Goal: Understand process/instructions: Learn how to perform a task or action

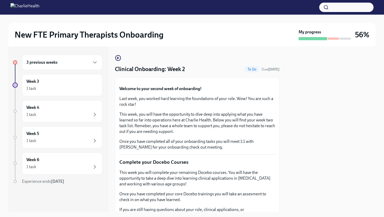
click at [256, 92] on p "Welcome to your second week of onboarding!" at bounding box center [197, 89] width 156 height 6
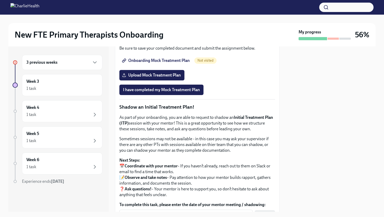
scroll to position [425, 0]
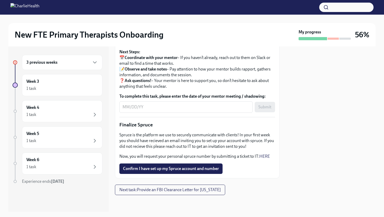
scroll to position [551, 0]
click at [284, 105] on div "3 previous weeks Week 3 1 task Week 4 1 task Week 5 1 task Week 6 1 task Experi…" at bounding box center [191, 129] width 367 height 165
click at [231, 89] on p "Next Steps: 📅 Coordinate with your mentor – If you haven’t already, reach out t…" at bounding box center [197, 69] width 156 height 40
click at [197, 167] on span "Confirm I have set up my Spruce account and number" at bounding box center [171, 168] width 96 height 5
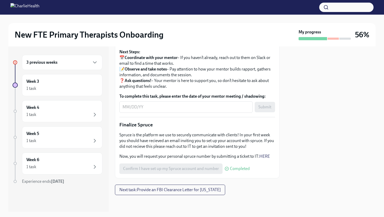
click at [293, 148] on div at bounding box center [331, 129] width 90 height 165
click at [264, 143] on p "Spruce is the platform we use to securely communicate with clients! In your fir…" at bounding box center [197, 140] width 156 height 17
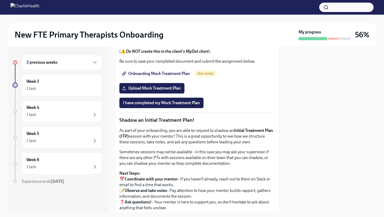
scroll to position [415, 0]
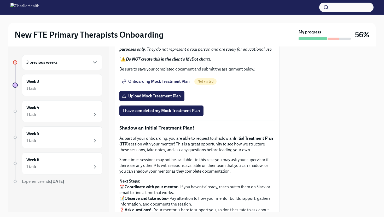
click at [209, 52] on em "The biopsychosocial (BPS) and client chart used in this exercise are for traini…" at bounding box center [195, 46] width 153 height 11
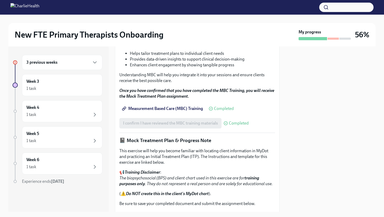
scroll to position [282, 0]
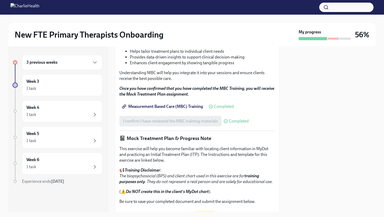
click at [86, 63] on div "3 previous weeks" at bounding box center [62, 62] width 72 height 6
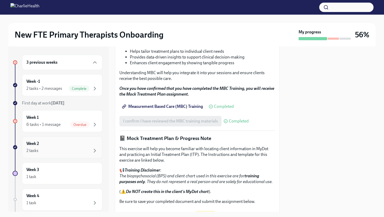
click at [78, 146] on div "Week 2 2 tasks" at bounding box center [62, 147] width 72 height 13
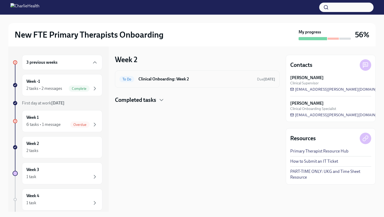
click at [181, 82] on div "To Do Clinical Onboarding: Week 2 Due [DATE]" at bounding box center [197, 79] width 156 height 8
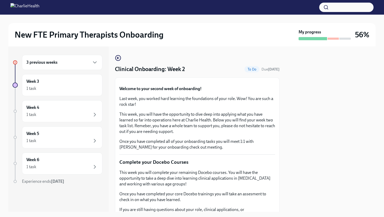
click at [272, 82] on button "Zoom image" at bounding box center [197, 82] width 156 height 0
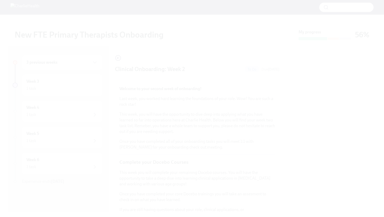
click at [301, 159] on button "Unzoom image" at bounding box center [192, 108] width 384 height 217
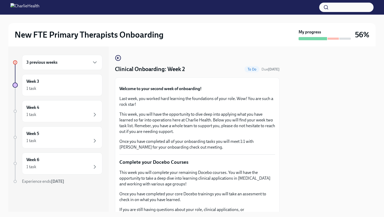
click at [249, 135] on p "This week, you will have the opportunity to dive deep into applying what you ha…" at bounding box center [197, 123] width 156 height 23
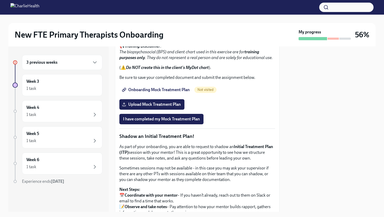
scroll to position [404, 0]
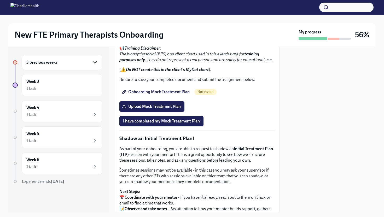
click at [96, 61] on icon "button" at bounding box center [95, 62] width 6 height 6
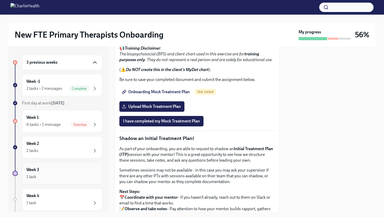
click at [76, 174] on div "1 task" at bounding box center [62, 177] width 72 height 6
